Goal: Find specific page/section: Find specific page/section

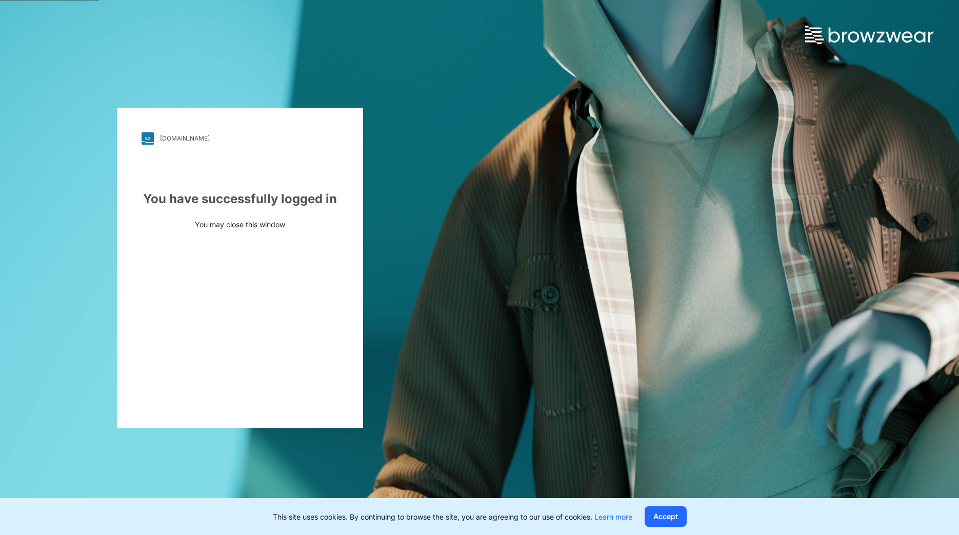
click at [174, 137] on div "[DOMAIN_NAME]" at bounding box center [185, 138] width 50 height 8
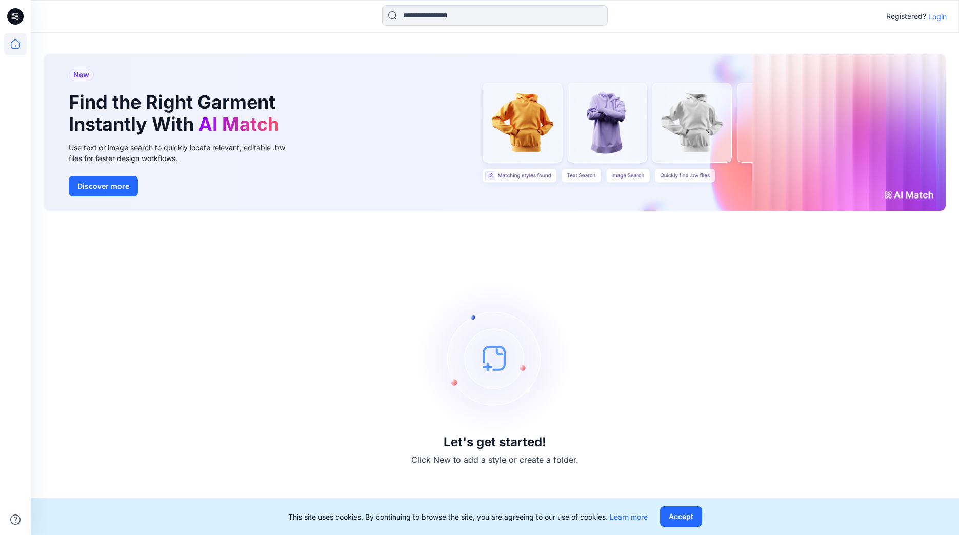
click at [942, 20] on p "Login" at bounding box center [937, 16] width 18 height 11
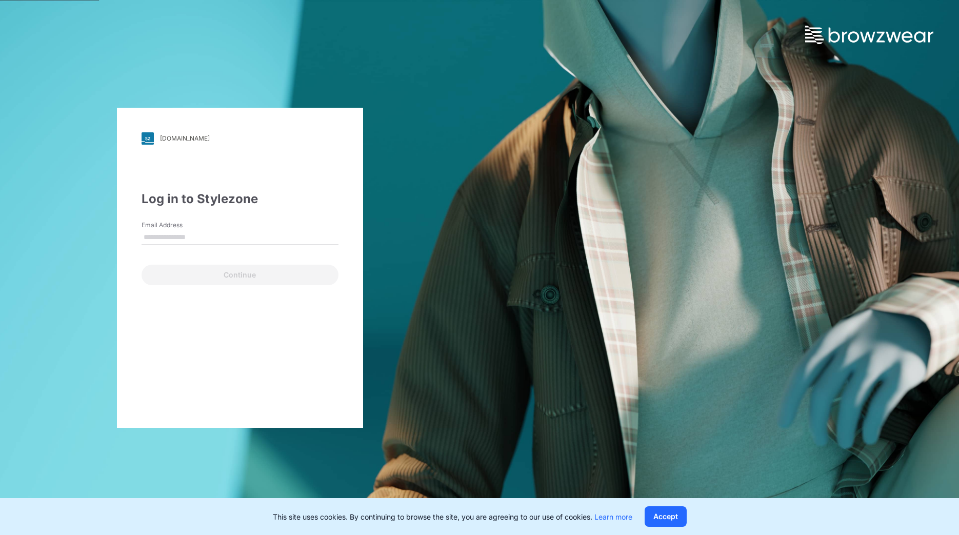
type input "**********"
click at [263, 264] on div "Continue" at bounding box center [240, 273] width 197 height 25
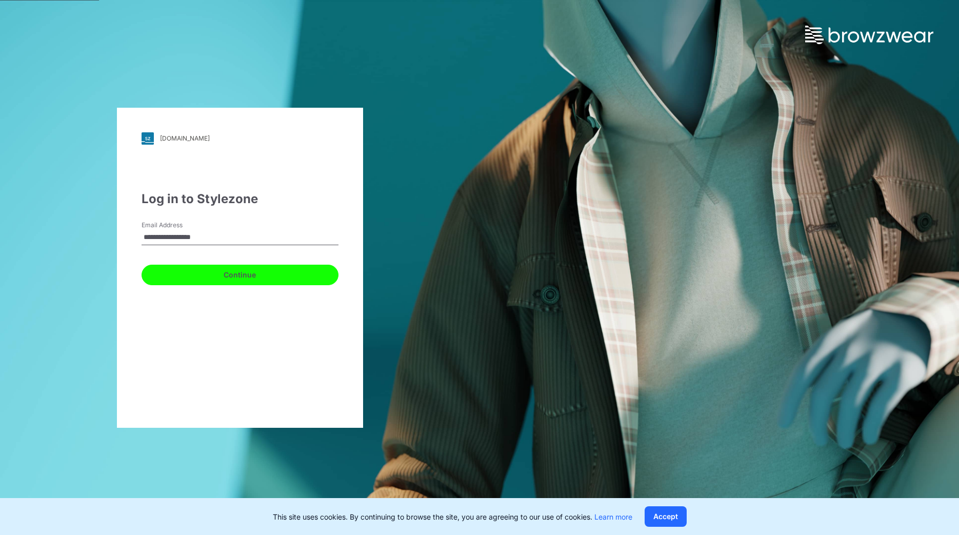
click at [264, 275] on button "Continue" at bounding box center [240, 275] width 197 height 21
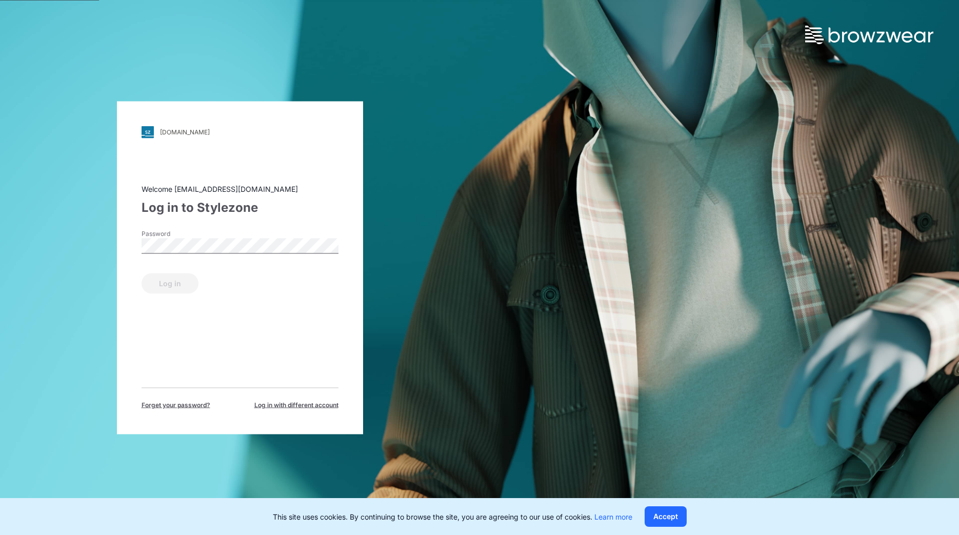
click at [182, 233] on label "Password" at bounding box center [178, 233] width 72 height 9
click at [166, 285] on button "Log in" at bounding box center [170, 283] width 57 height 21
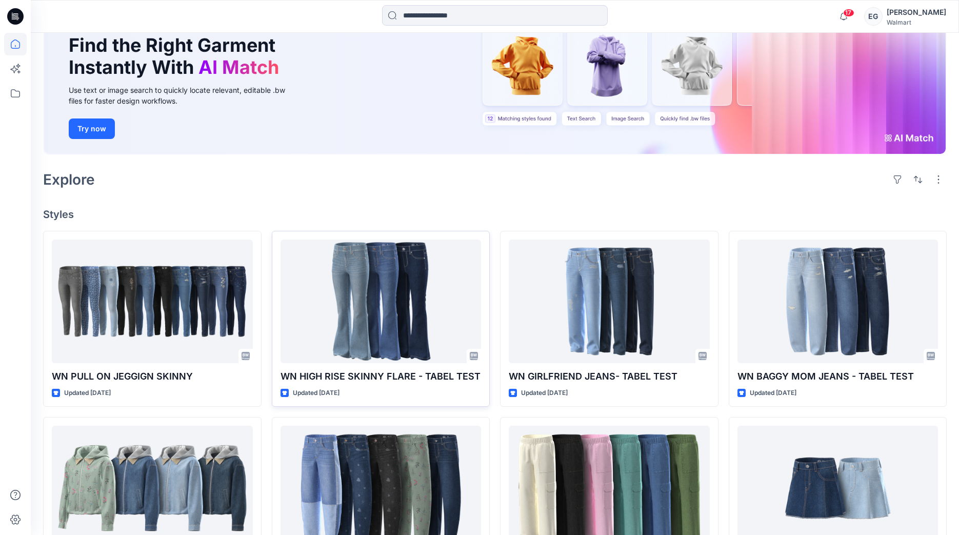
scroll to position [111, 0]
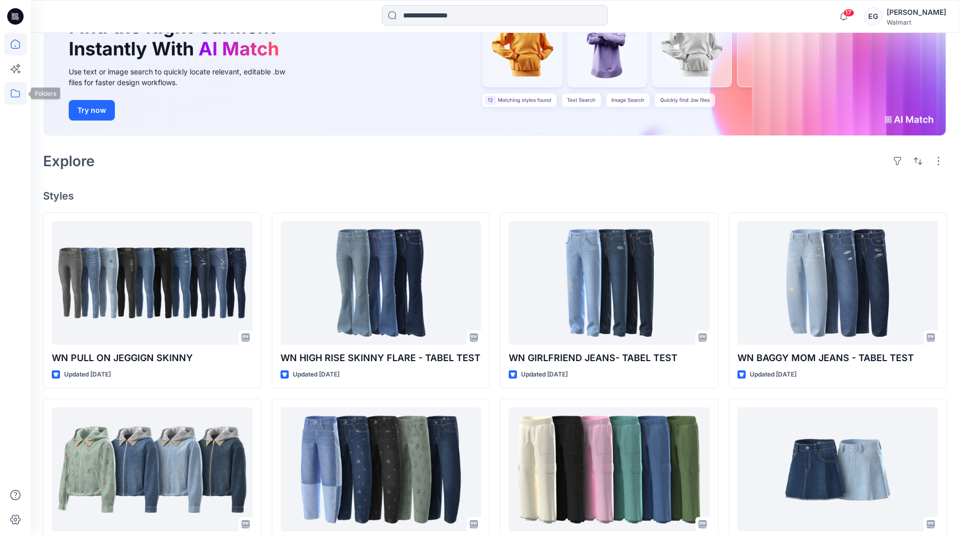
click at [16, 91] on icon at bounding box center [15, 93] width 9 height 8
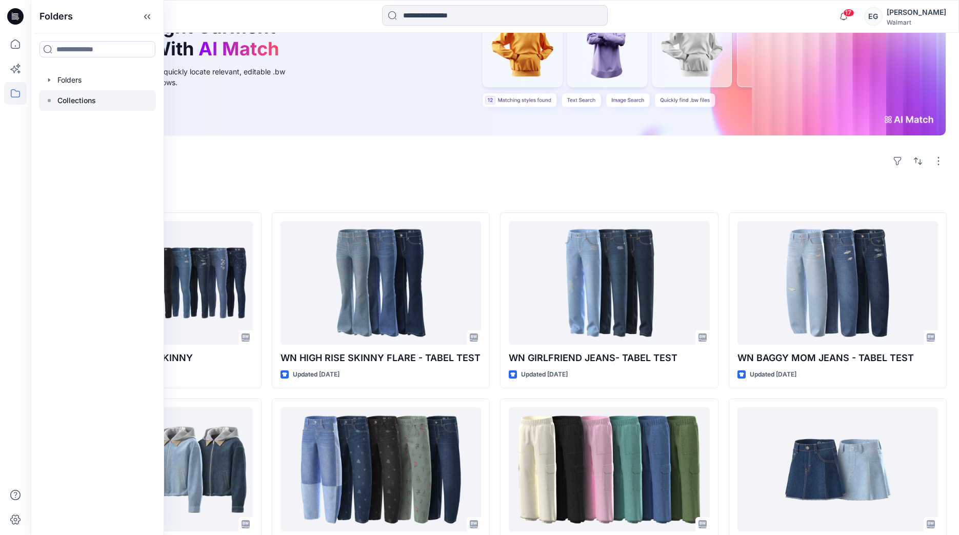
click at [77, 107] on div at bounding box center [97, 100] width 117 height 21
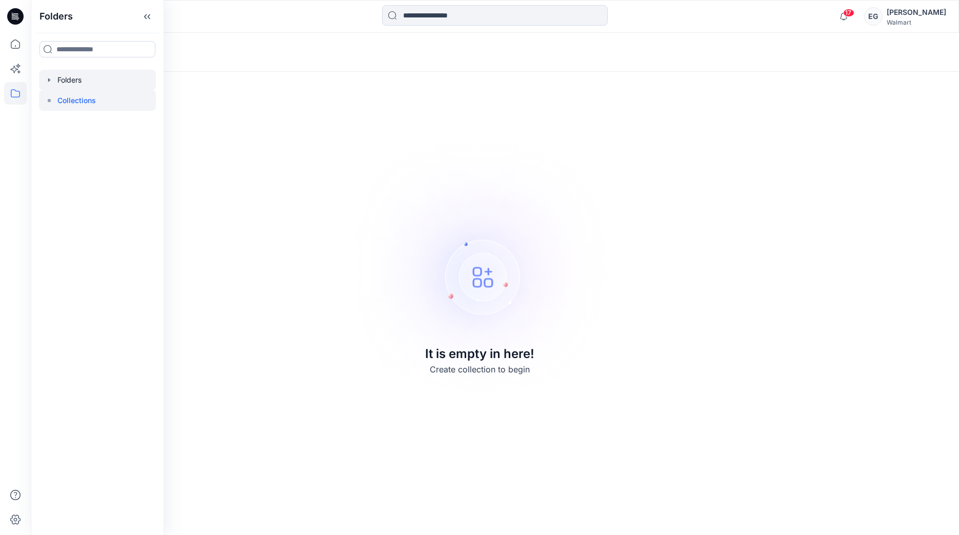
click at [111, 82] on div at bounding box center [97, 80] width 117 height 21
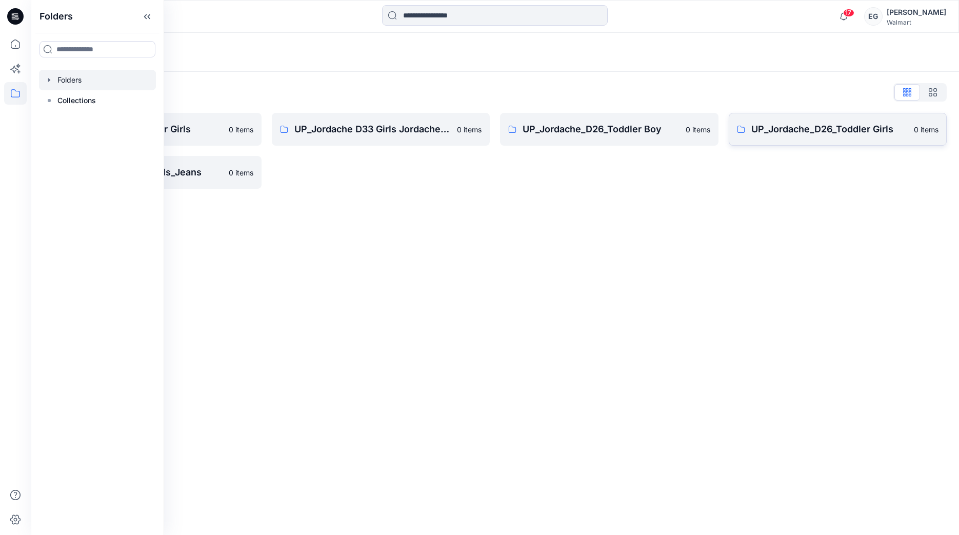
click at [793, 136] on p "UP_Jordache_D26_Toddler Girls" at bounding box center [829, 129] width 157 height 14
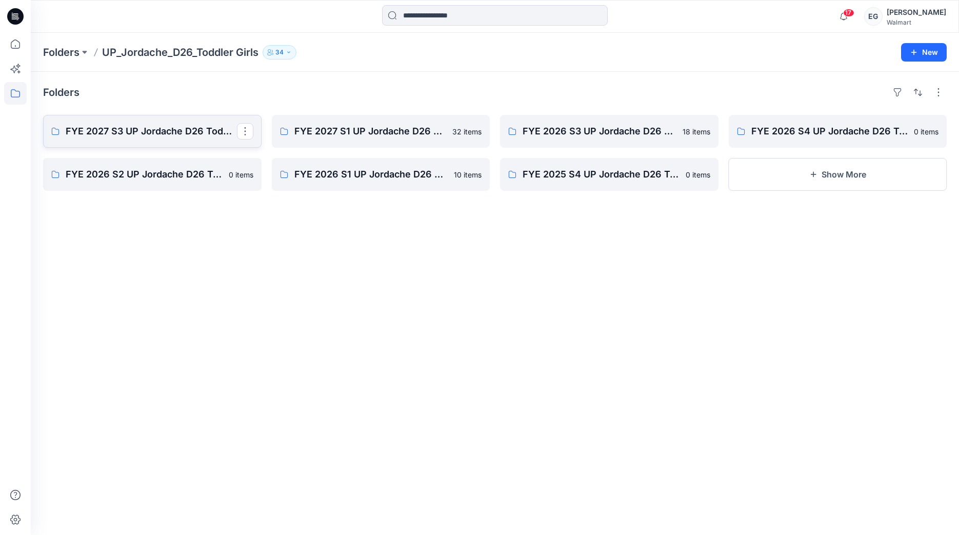
click at [161, 144] on link "FYE 2027 S3 UP Jordache D26 Toddler Girl" at bounding box center [152, 131] width 218 height 33
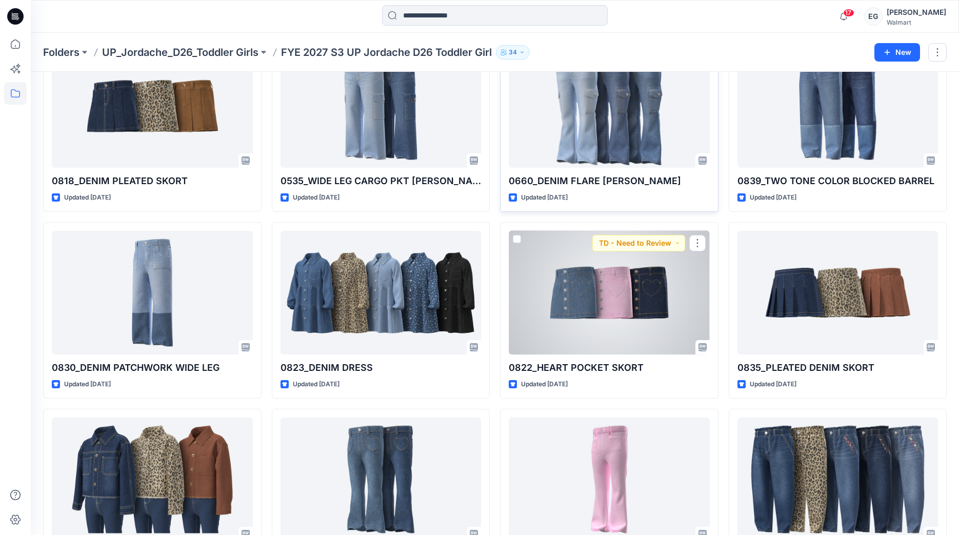
scroll to position [515, 0]
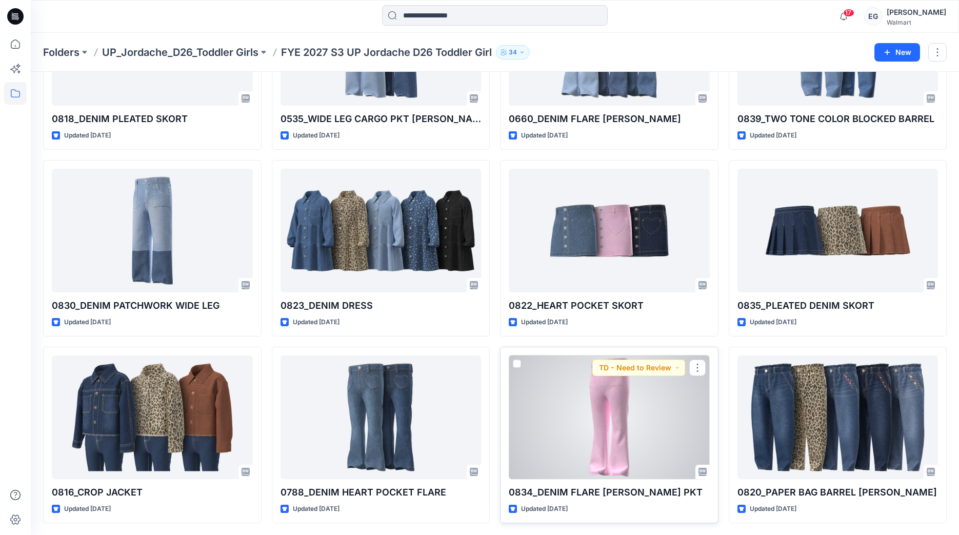
click at [613, 432] on div at bounding box center [609, 417] width 201 height 124
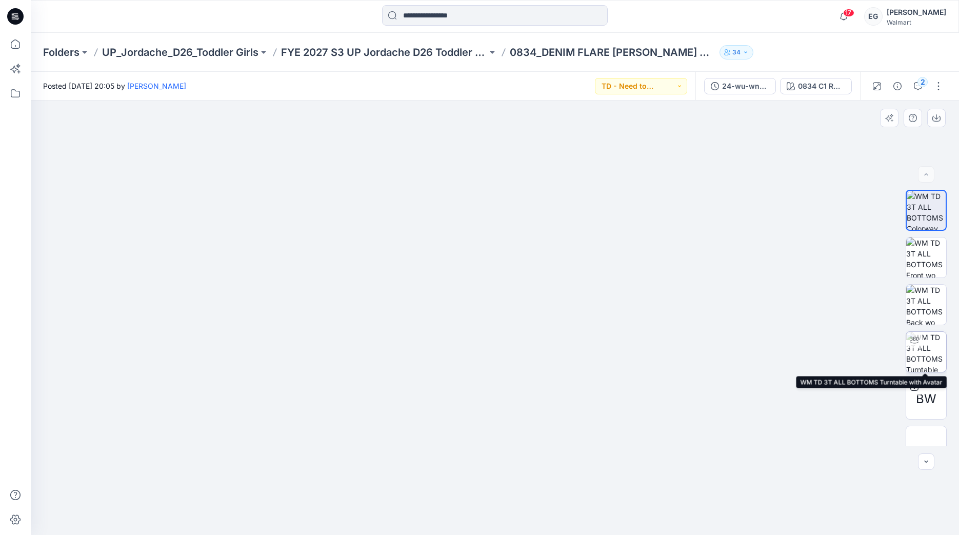
click at [936, 354] on img at bounding box center [926, 352] width 40 height 40
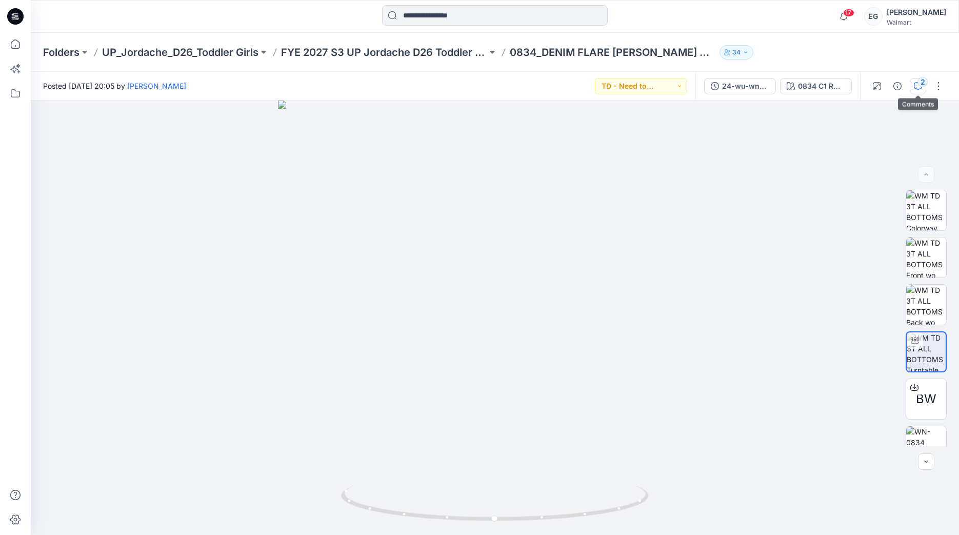
click at [923, 82] on div "2" at bounding box center [923, 82] width 10 height 10
